Goal: Task Accomplishment & Management: Complete application form

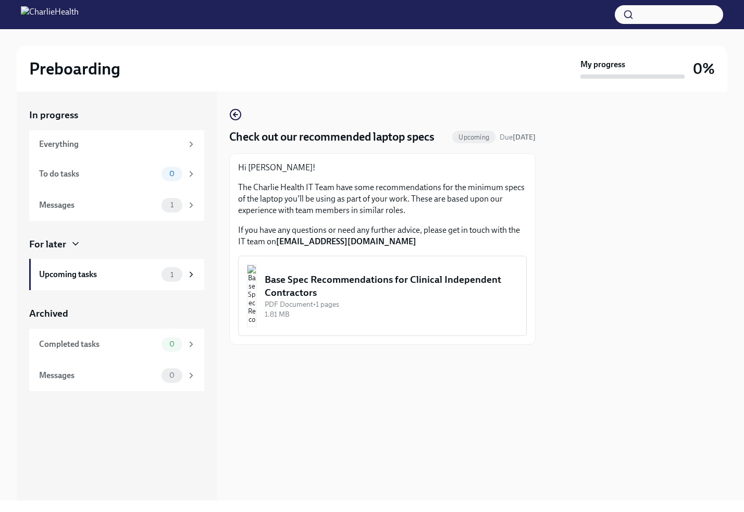
click at [418, 288] on div "Base Spec Recommendations for Clinical Independent Contractors" at bounding box center [391, 286] width 253 height 27
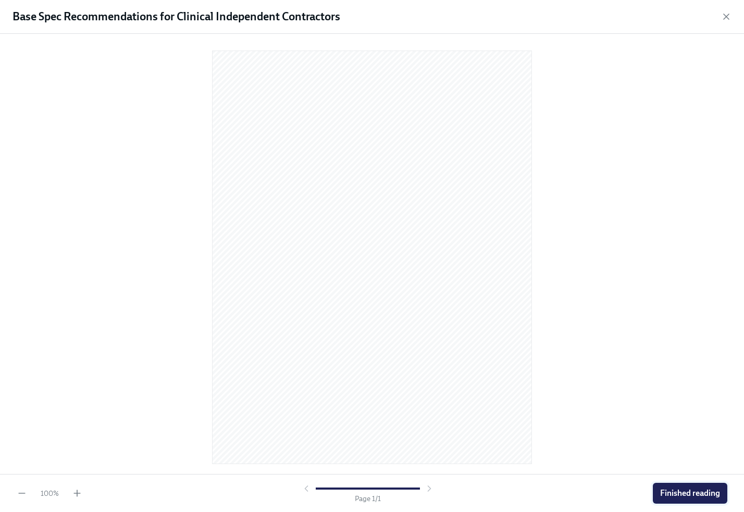
click at [689, 495] on span "Finished reading" at bounding box center [690, 493] width 60 height 10
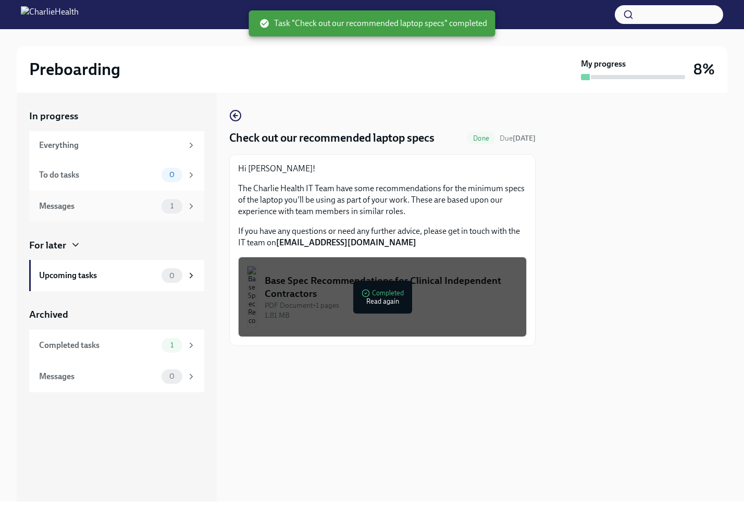
click at [130, 202] on div "Messages" at bounding box center [98, 206] width 118 height 11
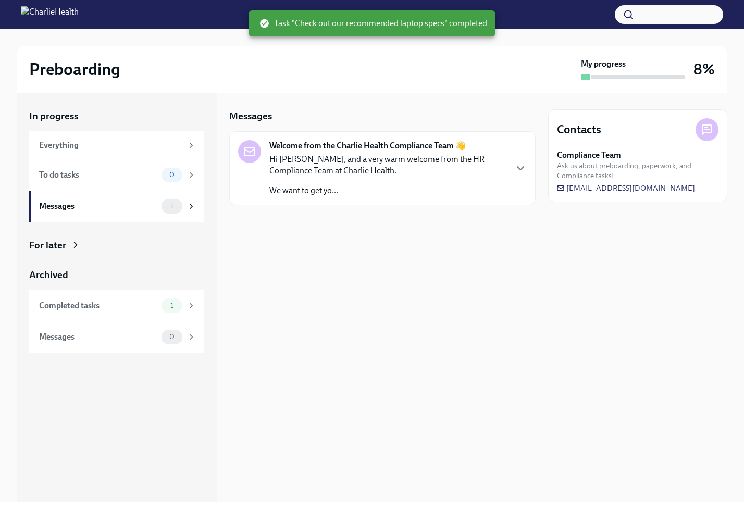
click at [417, 173] on p "Hi [PERSON_NAME], and a very warm welcome from the HR Compliance Team at Charli…" at bounding box center [387, 165] width 237 height 23
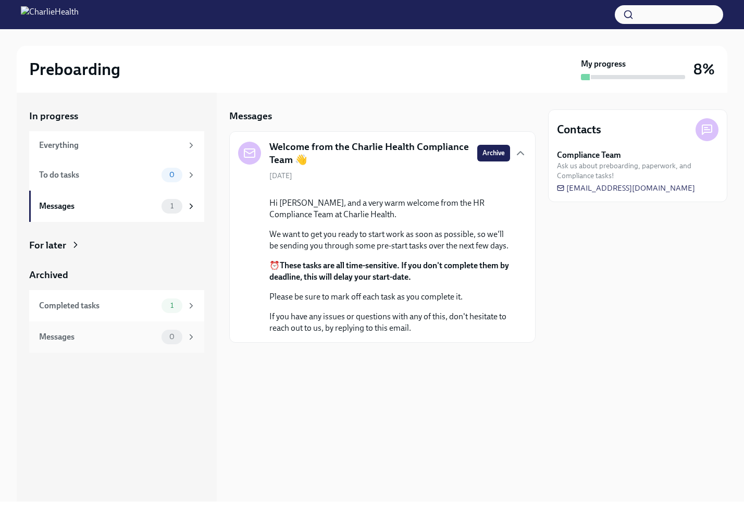
drag, startPoint x: 141, startPoint y: 302, endPoint x: 152, endPoint y: 338, distance: 37.2
click at [141, 302] on div "Completed tasks" at bounding box center [98, 305] width 118 height 11
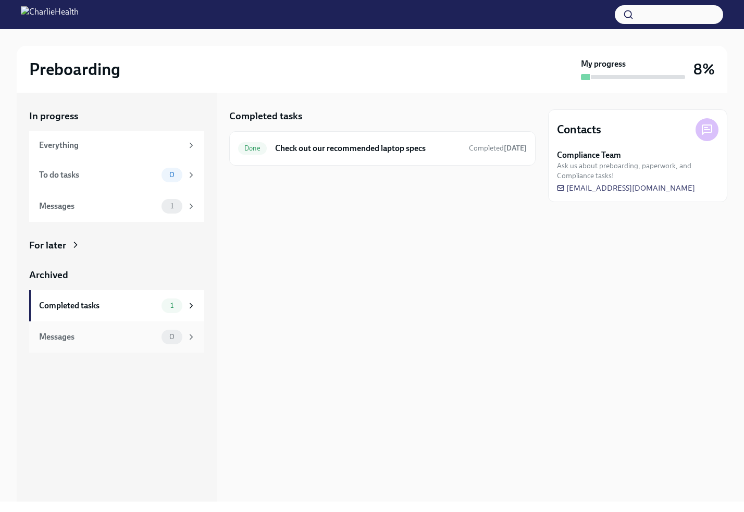
click at [135, 330] on div "Messages 0" at bounding box center [117, 337] width 157 height 15
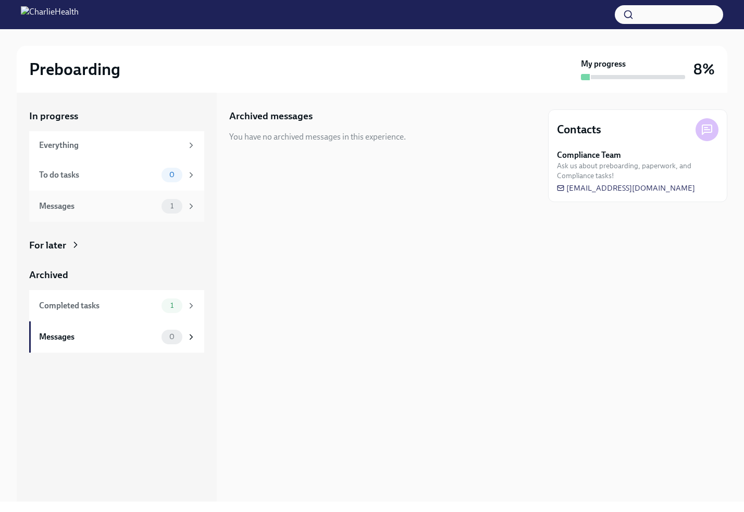
click at [138, 209] on div "Messages" at bounding box center [98, 206] width 118 height 11
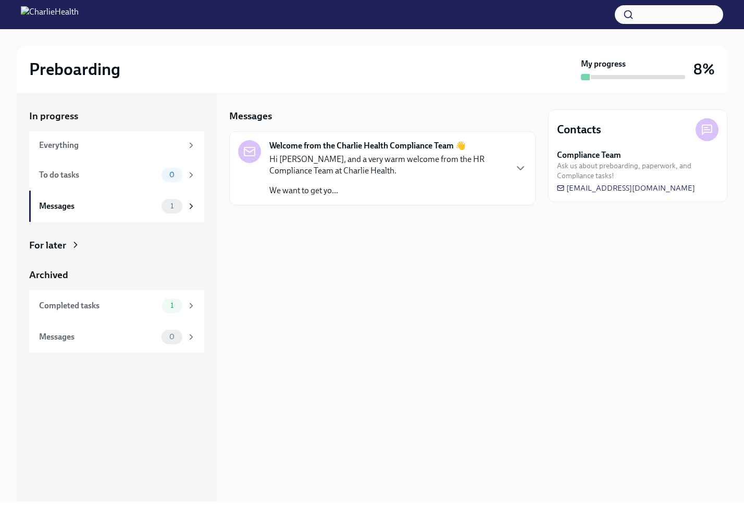
click at [412, 162] on p "Hi [PERSON_NAME], and a very warm welcome from the HR Compliance Team at Charli…" at bounding box center [387, 165] width 237 height 23
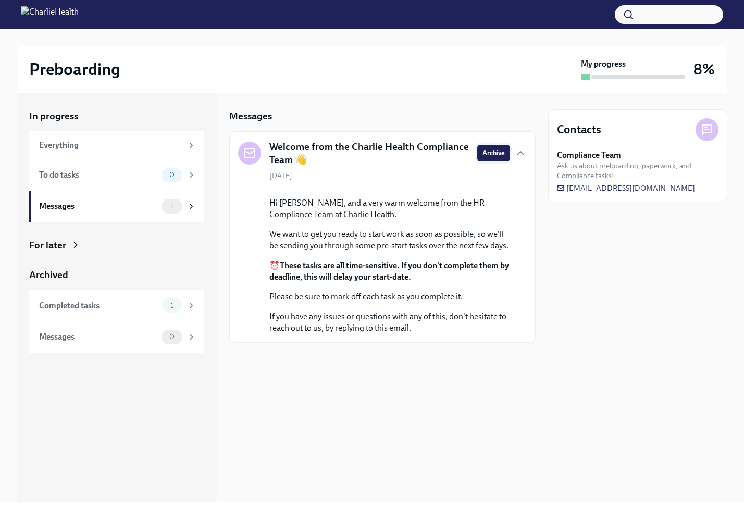
click at [495, 148] on span "Archive" at bounding box center [493, 153] width 22 height 10
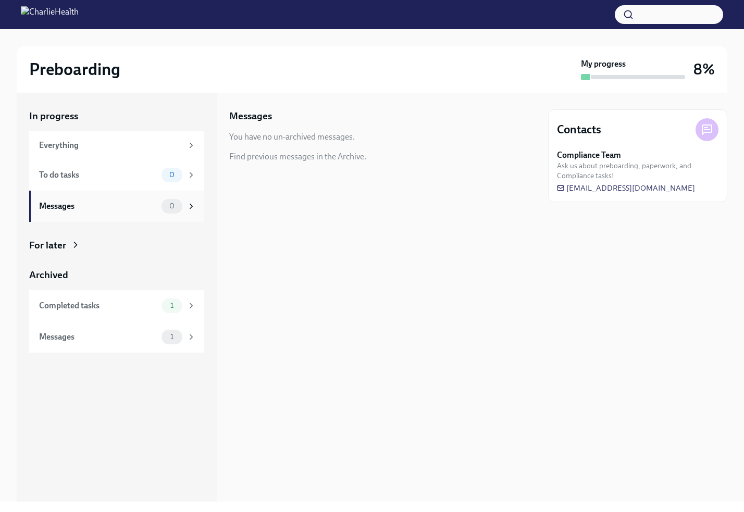
click at [94, 207] on div "Messages" at bounding box center [98, 206] width 118 height 11
click at [127, 344] on div "Messages 1" at bounding box center [116, 336] width 175 height 31
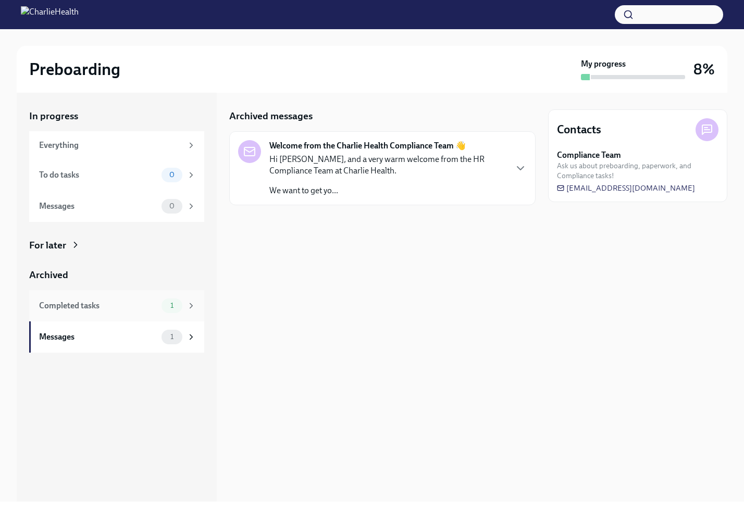
click at [134, 309] on div "Completed tasks" at bounding box center [98, 305] width 118 height 11
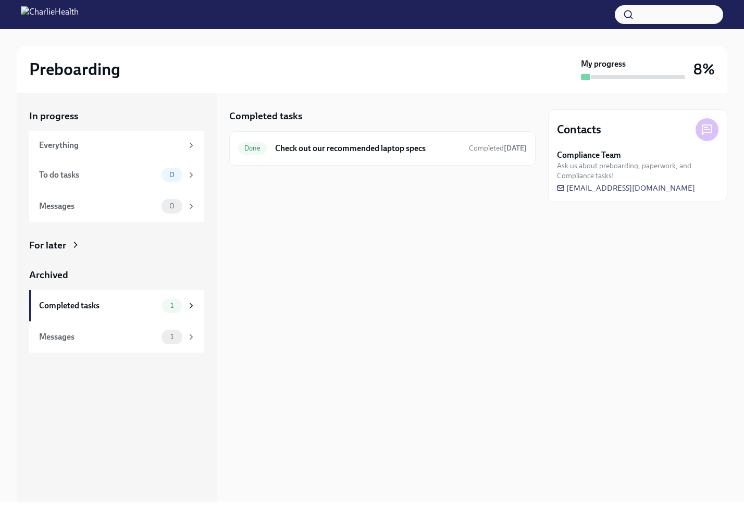
click at [70, 244] on icon at bounding box center [75, 245] width 10 height 10
